Goal: Complete application form

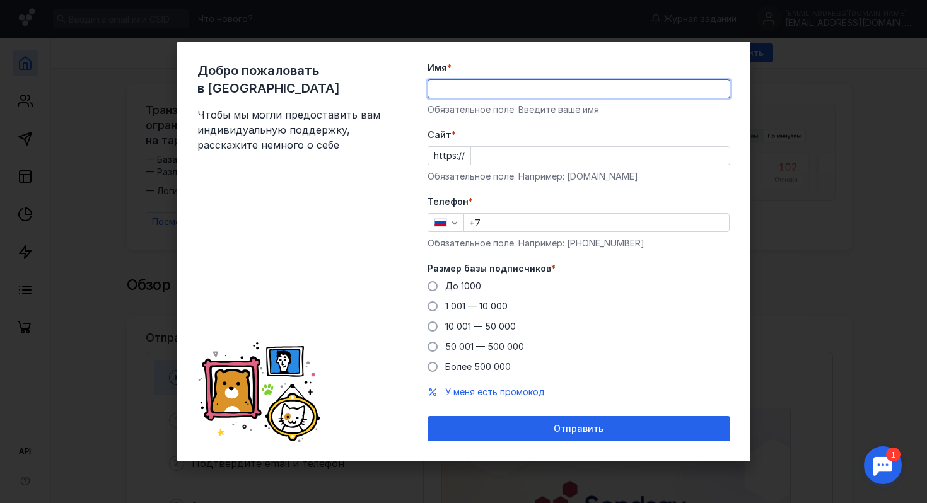
click at [629, 90] on input "Имя *" at bounding box center [578, 89] width 301 height 18
type input "[PERSON_NAME]"
click at [561, 161] on input "Cайт *" at bounding box center [600, 156] width 259 height 18
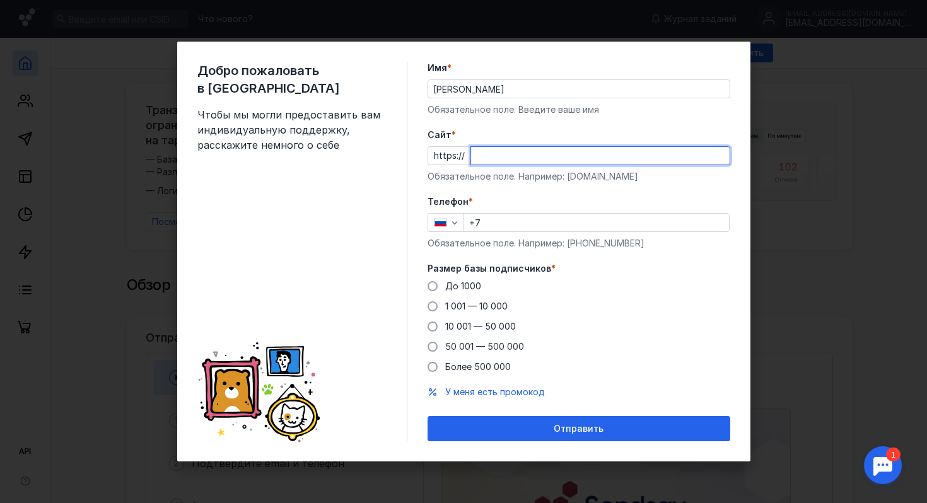
click at [561, 161] on input "Cайт *" at bounding box center [600, 156] width 259 height 18
click at [563, 228] on input "+7" at bounding box center [596, 223] width 265 height 18
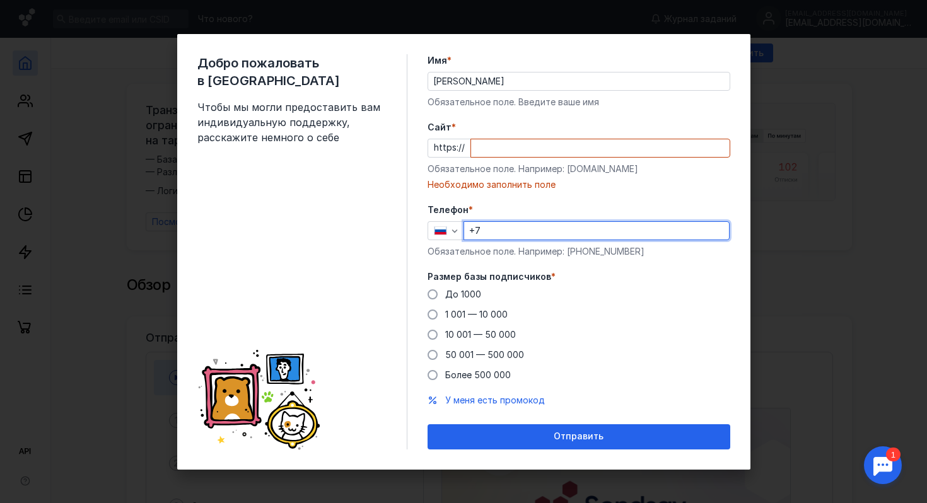
click at [769, 288] on div "Добро пожаловать в Sendsay Чтобы мы могли предоставить вам индивидуальную подде…" at bounding box center [463, 251] width 927 height 503
click at [435, 291] on span at bounding box center [432, 294] width 10 height 10
click at [0, 0] on input "До 1000" at bounding box center [0, 0] width 0 height 0
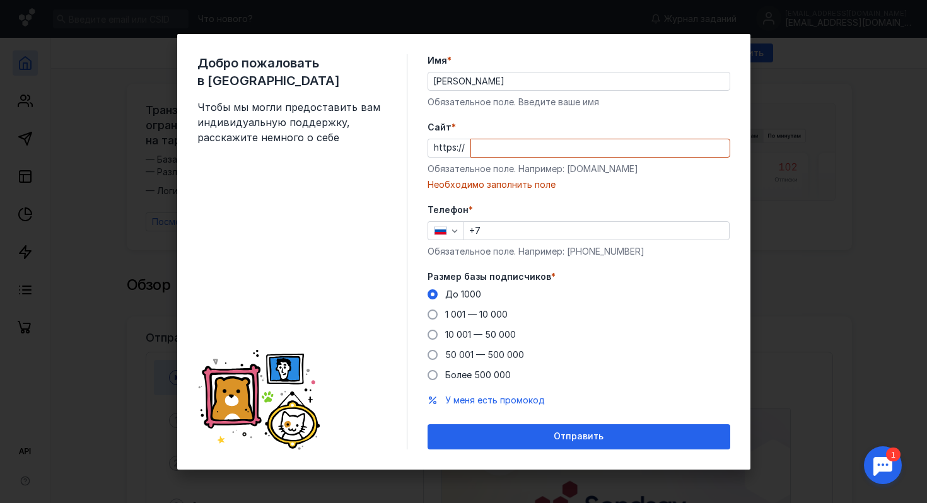
click at [501, 234] on input "+7" at bounding box center [596, 231] width 265 height 18
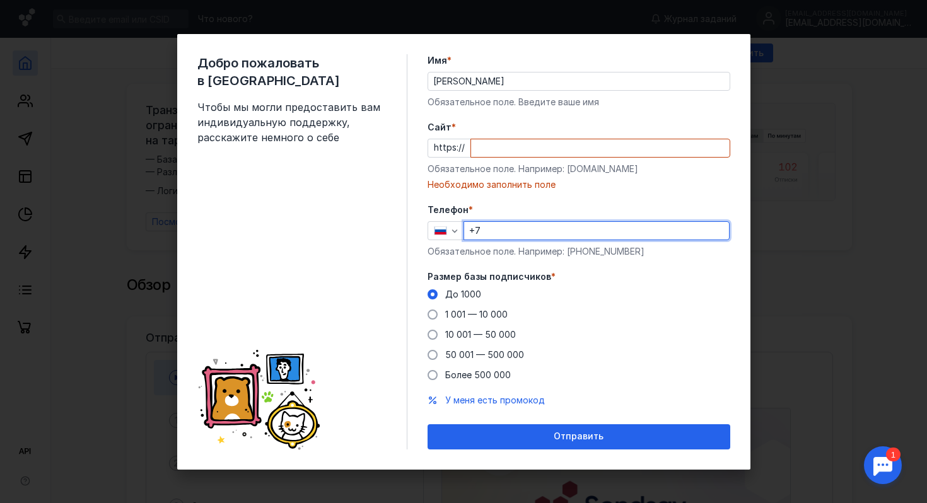
click at [499, 151] on input "Cайт *" at bounding box center [600, 148] width 259 height 18
